Goal: Task Accomplishment & Management: Use online tool/utility

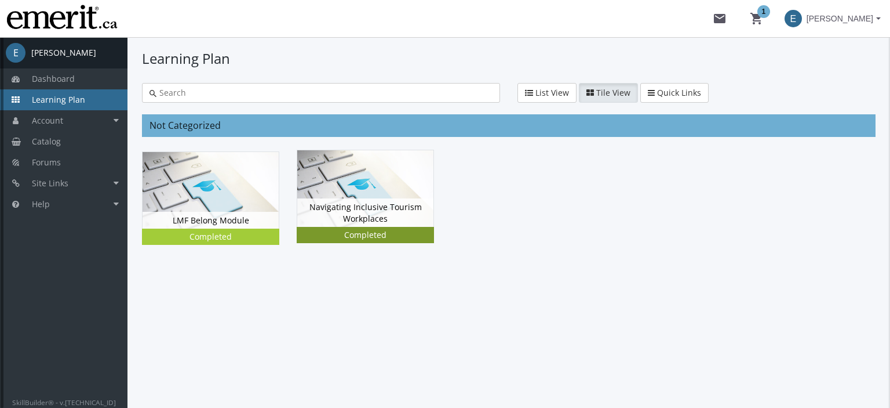
click at [332, 163] on img at bounding box center [365, 188] width 136 height 77
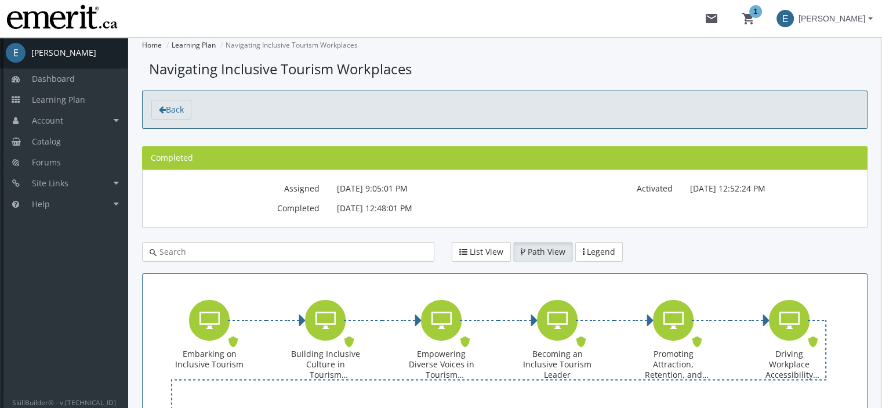
scroll to position [179, 0]
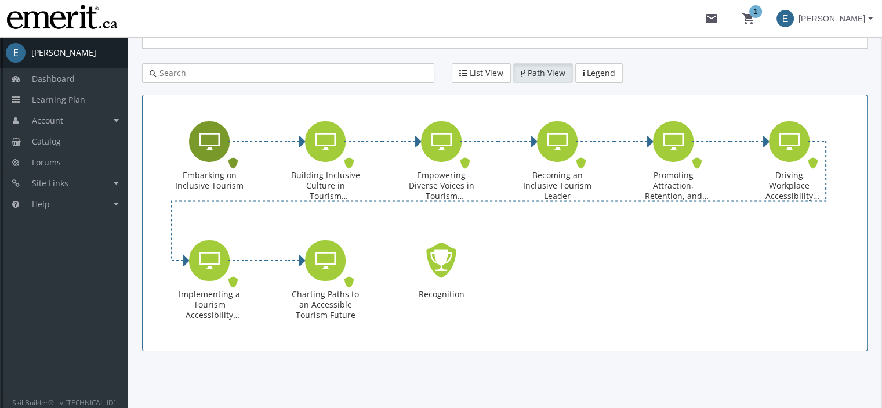
click at [211, 153] on div "Embarking on Inclusive Tourism" at bounding box center [209, 141] width 41 height 41
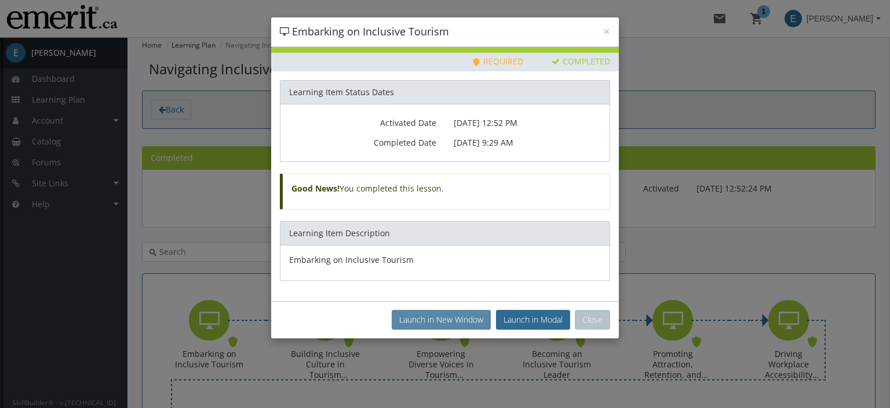
click at [455, 319] on button "Launch in New Window" at bounding box center [441, 320] width 99 height 20
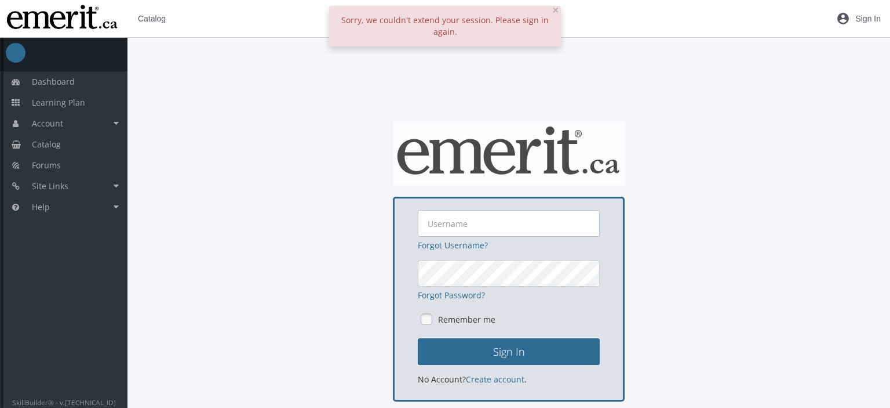
type input "[EMAIL_ADDRESS][DOMAIN_NAME]"
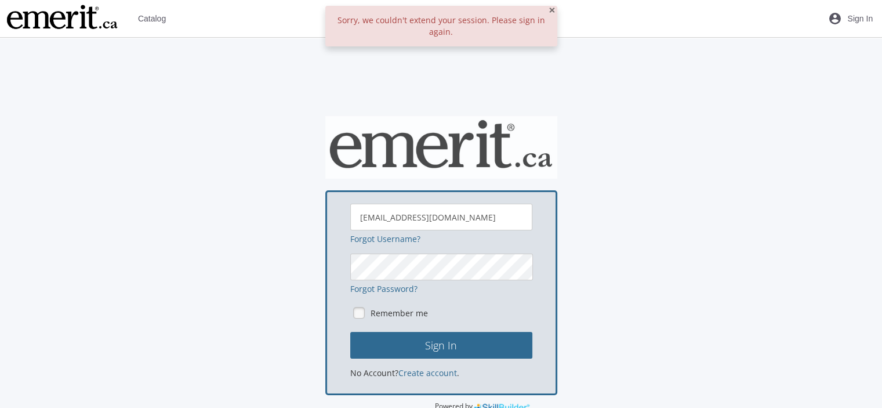
click at [554, 10] on span "×" at bounding box center [551, 10] width 7 height 16
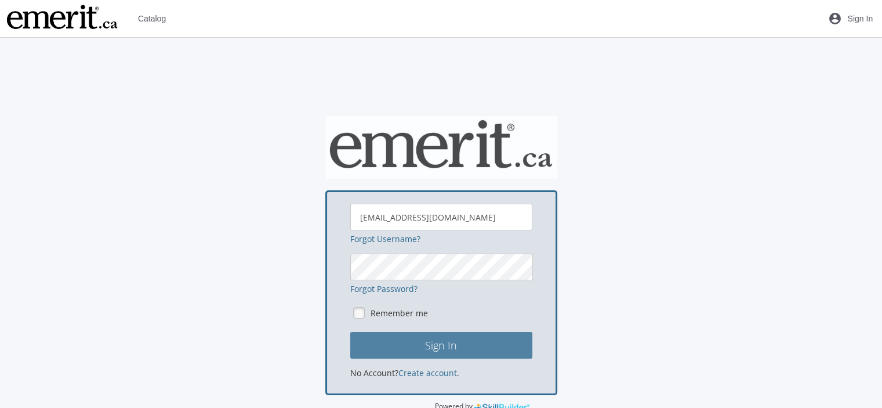
click at [394, 358] on button "Sign In" at bounding box center [441, 345] width 182 height 27
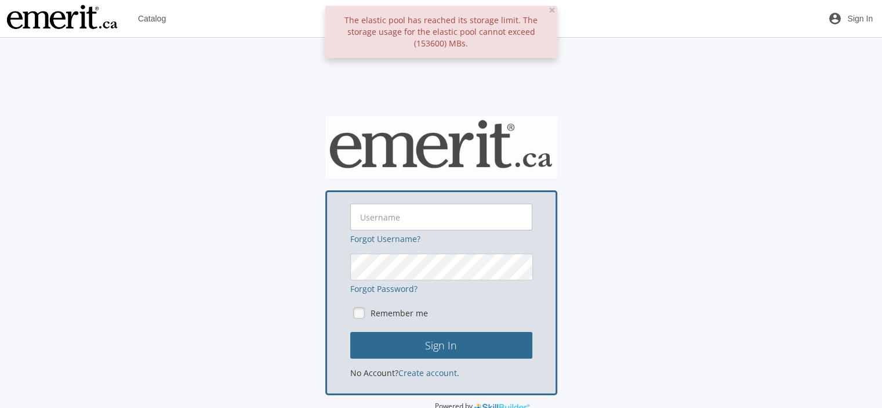
type input "[EMAIL_ADDRESS][DOMAIN_NAME]"
drag, startPoint x: 394, startPoint y: 359, endPoint x: 546, endPoint y: 9, distance: 382.0
click at [546, 9] on div "The elastic pool has reached its storage limit. The storage usage for the elast…" at bounding box center [441, 32] width 232 height 52
click at [550, 10] on span "×" at bounding box center [551, 10] width 7 height 16
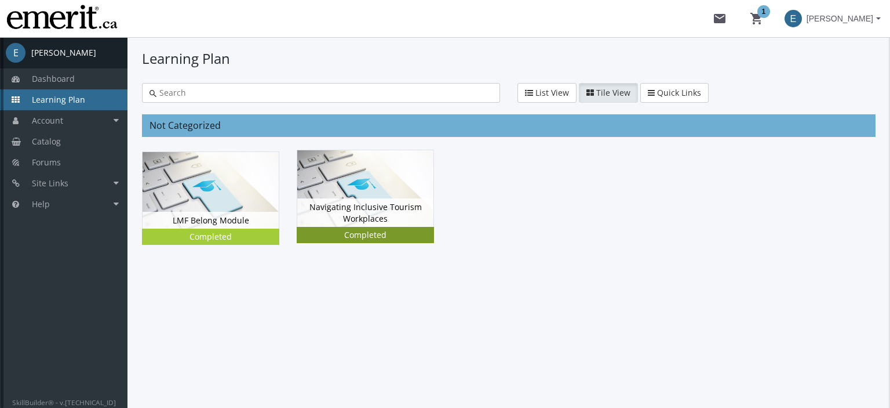
click at [352, 172] on img at bounding box center [365, 188] width 136 height 77
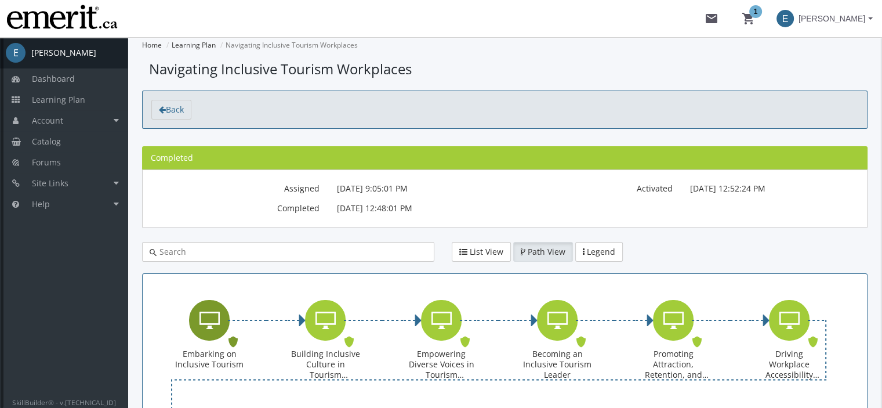
click at [215, 312] on icon "Embarking on Inclusive Tourism" at bounding box center [209, 319] width 20 height 23
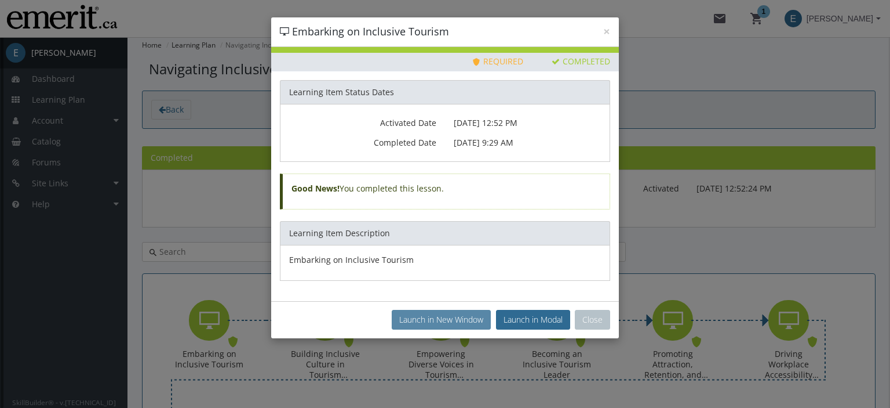
click at [455, 317] on button "Launch in New Window" at bounding box center [441, 320] width 99 height 20
